Goal: Obtain resource: Obtain resource

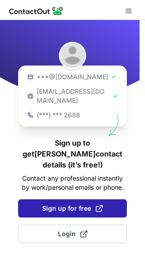
click at [74, 204] on span "Sign up for free" at bounding box center [72, 208] width 61 height 9
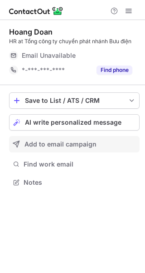
scroll to position [176, 145]
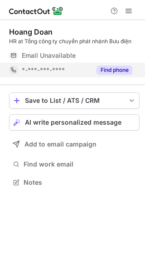
click at [110, 68] on button "Find phone" at bounding box center [115, 69] width 36 height 9
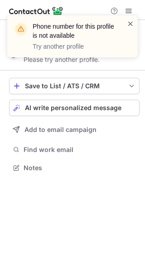
scroll to position [161, 145]
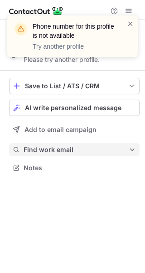
click at [79, 147] on span "Find work email" at bounding box center [76, 149] width 105 height 8
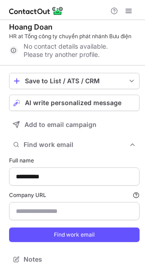
scroll to position [13, 0]
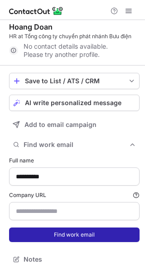
click at [61, 232] on button "Find work email" at bounding box center [74, 234] width 131 height 15
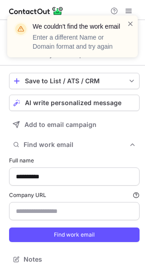
scroll to position [0, 0]
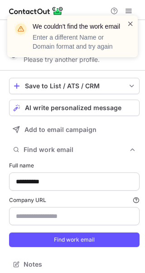
click at [129, 26] on span at bounding box center [130, 23] width 7 height 9
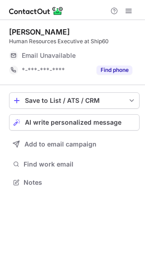
scroll to position [176, 145]
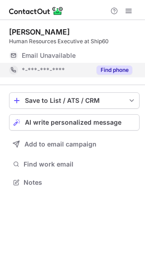
click at [121, 73] on button "Find phone" at bounding box center [115, 69] width 36 height 9
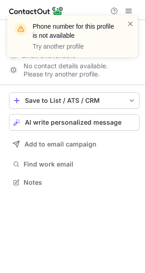
click at [126, 24] on div "Phone number for this profile is not available Try another profile" at bounding box center [69, 36] width 116 height 35
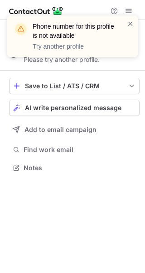
scroll to position [161, 145]
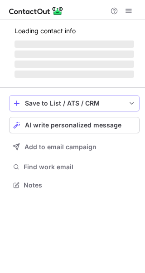
scroll to position [176, 145]
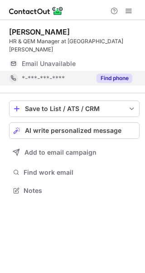
click at [107, 74] on button "Find phone" at bounding box center [115, 78] width 36 height 9
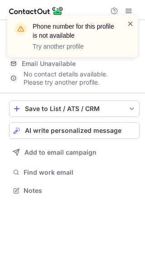
click at [128, 26] on span at bounding box center [130, 23] width 7 height 9
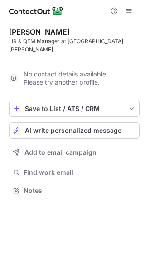
scroll to position [161, 145]
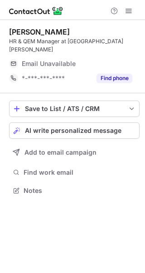
scroll to position [176, 145]
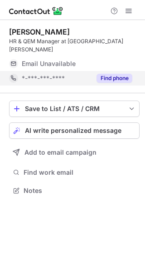
click at [121, 74] on button "Find phone" at bounding box center [115, 78] width 36 height 9
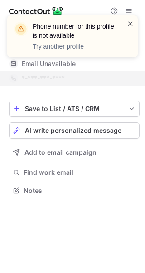
click at [127, 25] on span at bounding box center [130, 23] width 7 height 9
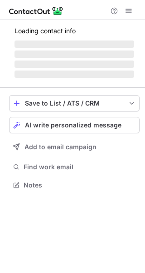
scroll to position [184, 145]
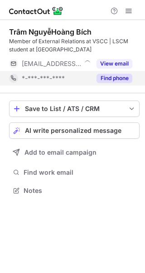
click at [106, 82] on button "Find phone" at bounding box center [115, 78] width 36 height 9
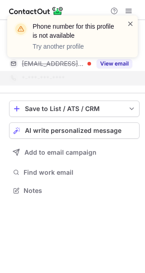
click at [129, 22] on span at bounding box center [130, 23] width 7 height 9
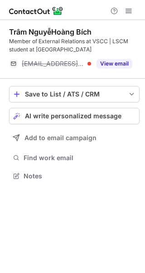
scroll to position [169, 145]
click at [110, 63] on button "View email" at bounding box center [115, 63] width 36 height 9
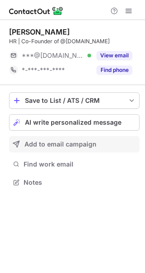
scroll to position [176, 145]
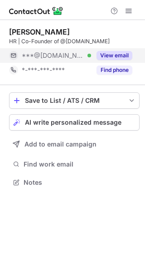
click at [105, 56] on button "View email" at bounding box center [115, 55] width 36 height 9
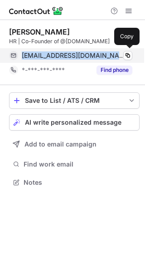
drag, startPoint x: 19, startPoint y: 55, endPoint x: 102, endPoint y: 54, distance: 83.6
click at [102, 54] on div "linhptt140502@gmail.com Verified Copy" at bounding box center [71, 55] width 124 height 15
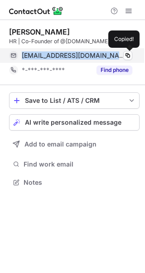
copy div "[EMAIL_ADDRESS][DOMAIN_NAME]"
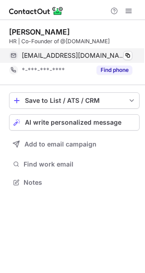
scroll to position [176, 145]
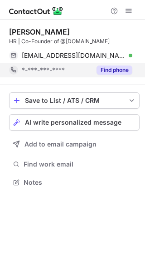
click at [109, 69] on button "Find phone" at bounding box center [115, 69] width 36 height 9
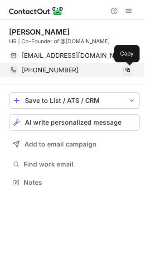
click at [130, 66] on span at bounding box center [127, 69] width 7 height 7
click at [128, 71] on span at bounding box center [127, 69] width 7 height 7
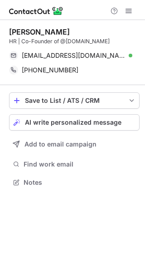
scroll to position [176, 145]
